Goal: Information Seeking & Learning: Learn about a topic

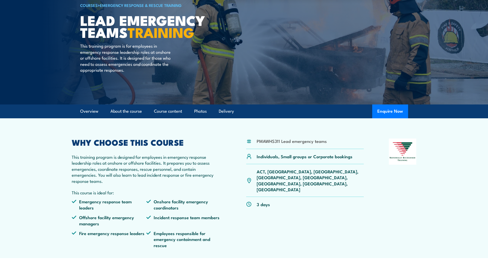
scroll to position [51, 0]
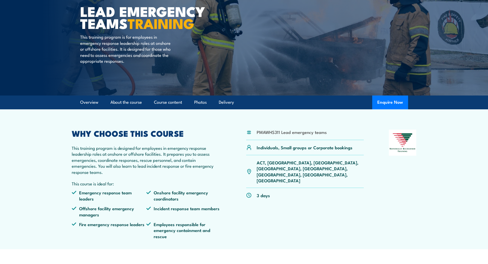
click at [273, 163] on p "ACT, NSW, NT, QLD, SA, TAS, VIC, WA" at bounding box center [310, 172] width 107 height 24
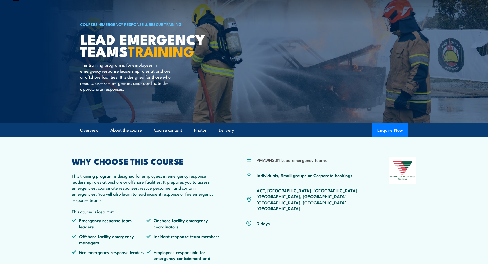
scroll to position [0, 0]
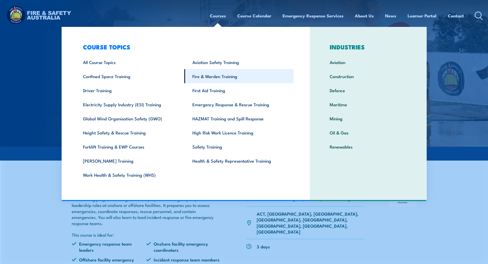
click at [216, 78] on link "Fire & Warden Training" at bounding box center [239, 76] width 109 height 14
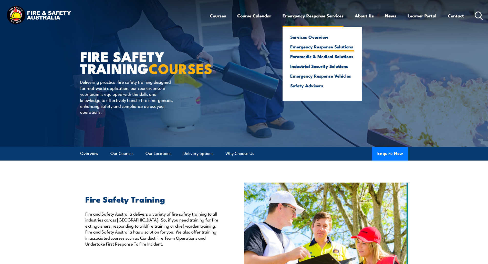
click at [300, 47] on link "Emergency Response Solutions" at bounding box center [322, 46] width 64 height 5
